Goal: Register for event/course

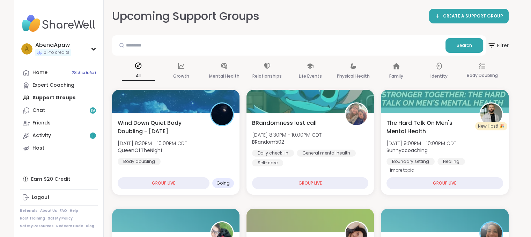
drag, startPoint x: 534, startPoint y: 37, endPoint x: 519, endPoint y: 20, distance: 21.8
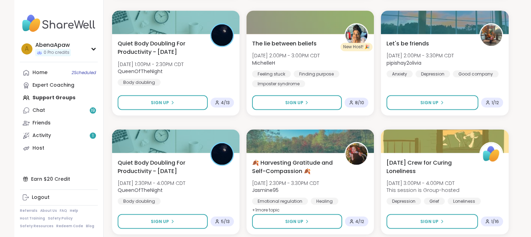
scroll to position [1288, 0]
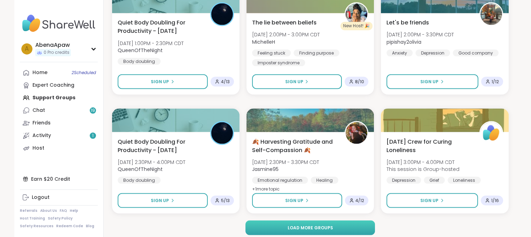
click at [333, 229] on button "Load more groups" at bounding box center [311, 227] width 130 height 15
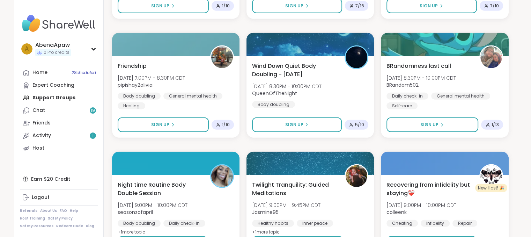
scroll to position [1946, 0]
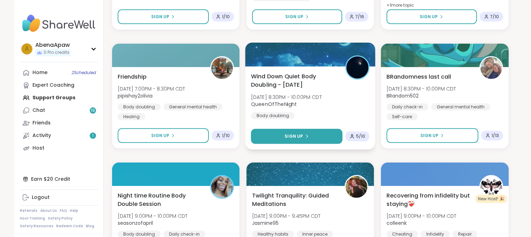
click at [321, 136] on button "Sign Up" at bounding box center [297, 136] width 92 height 15
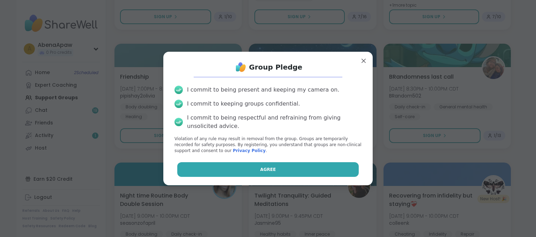
click at [290, 167] on button "Agree" at bounding box center [268, 169] width 182 height 15
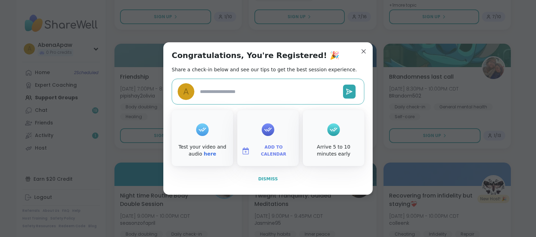
click at [267, 177] on span "Dismiss" at bounding box center [268, 178] width 20 height 5
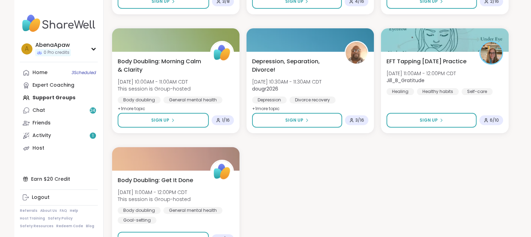
scroll to position [2805, 0]
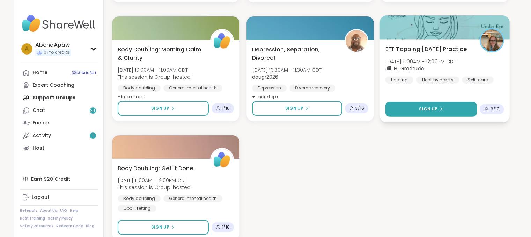
click at [437, 110] on div "Sign Up" at bounding box center [431, 109] width 24 height 6
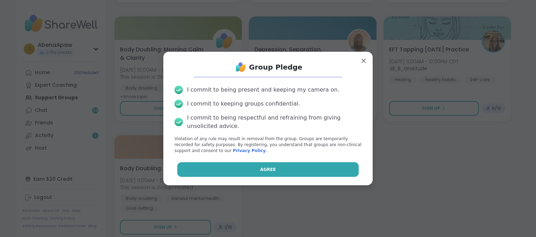
click at [313, 168] on button "Agree" at bounding box center [268, 169] width 182 height 15
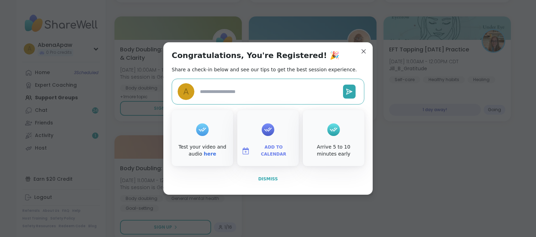
type textarea "*"
click at [267, 178] on span "Dismiss" at bounding box center [268, 178] width 20 height 5
